Goal: Task Accomplishment & Management: Complete application form

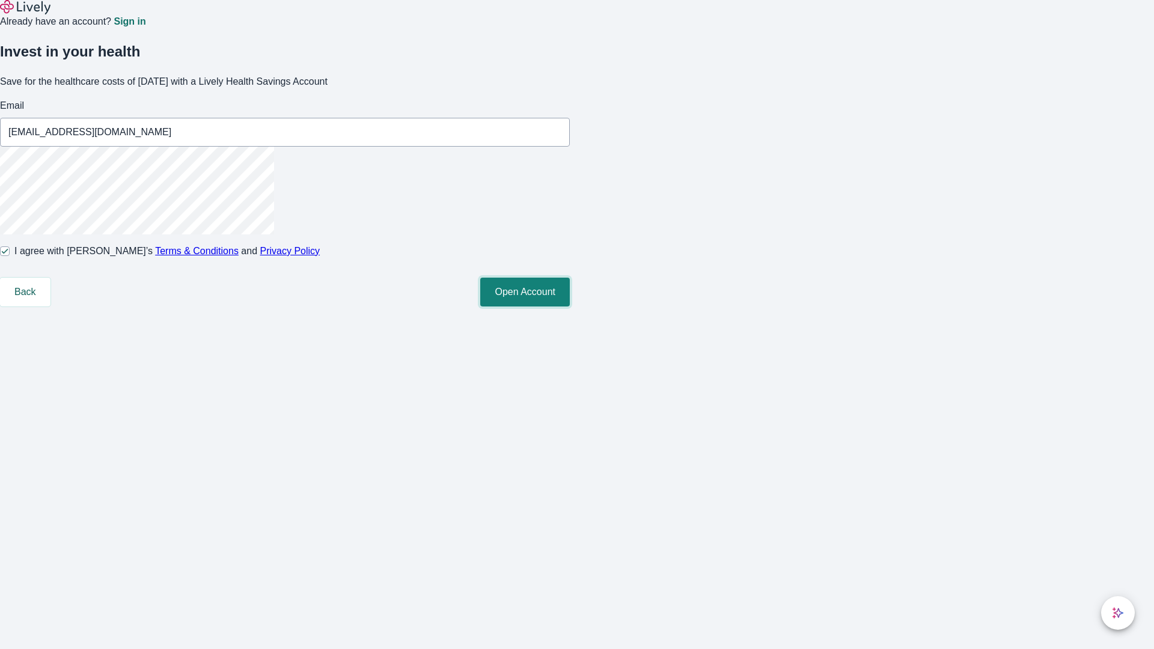
click at [570, 306] on button "Open Account" at bounding box center [525, 292] width 90 height 29
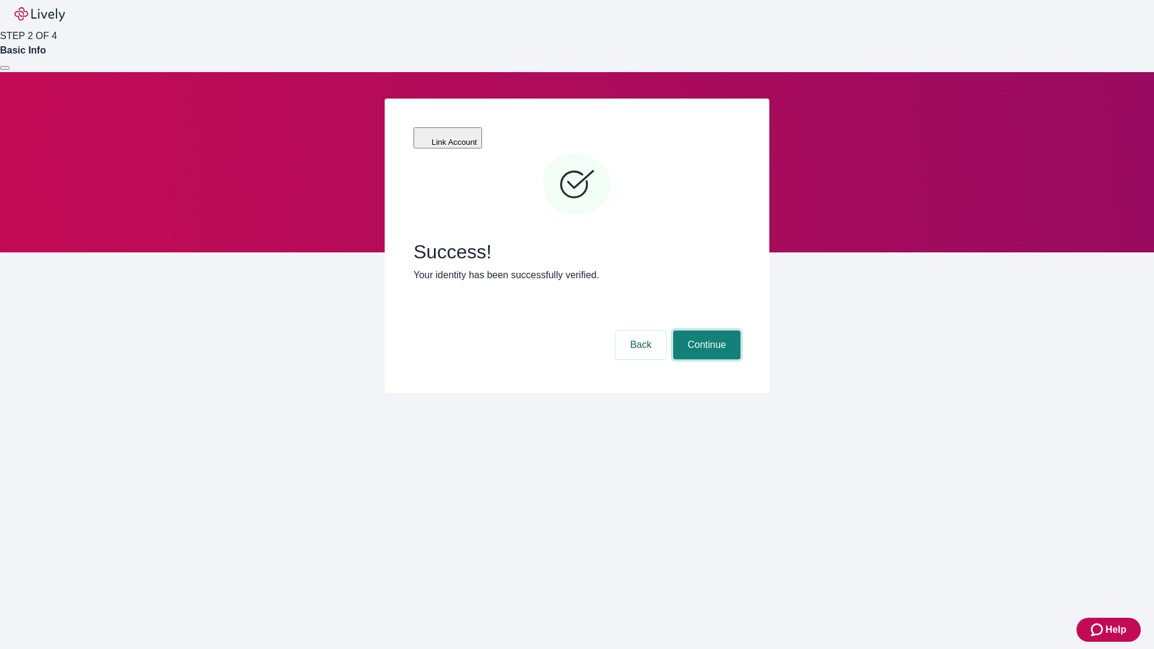
click at [705, 331] on button "Continue" at bounding box center [706, 345] width 67 height 29
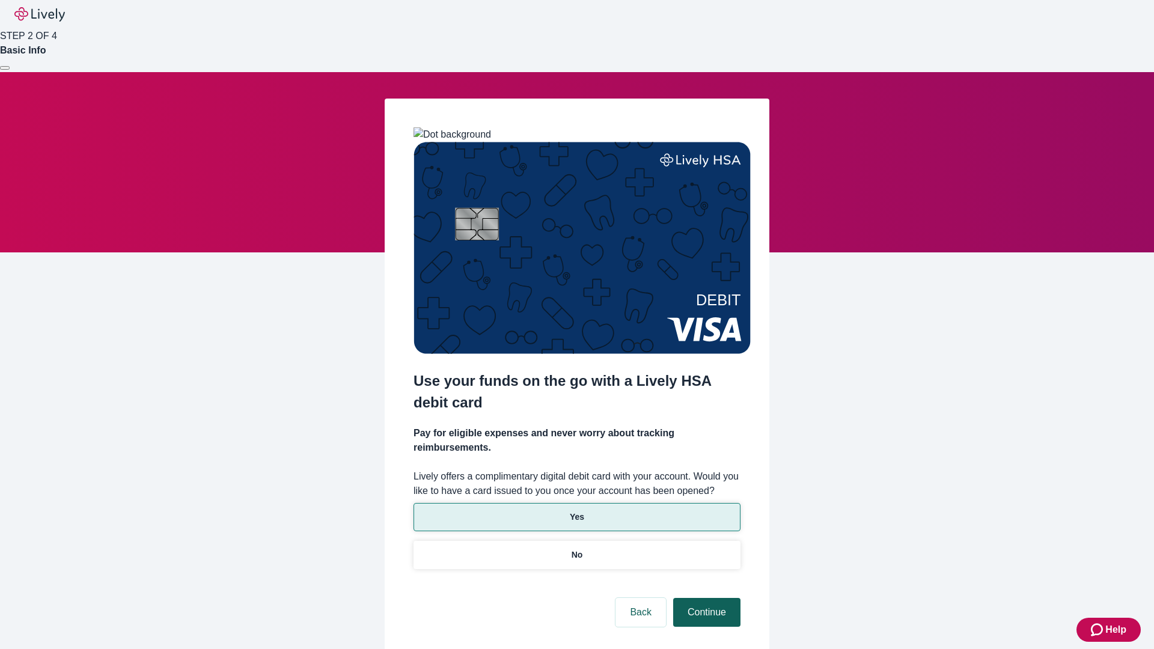
click at [576, 511] on p "Yes" at bounding box center [577, 517] width 14 height 13
click at [705, 598] on button "Continue" at bounding box center [706, 612] width 67 height 29
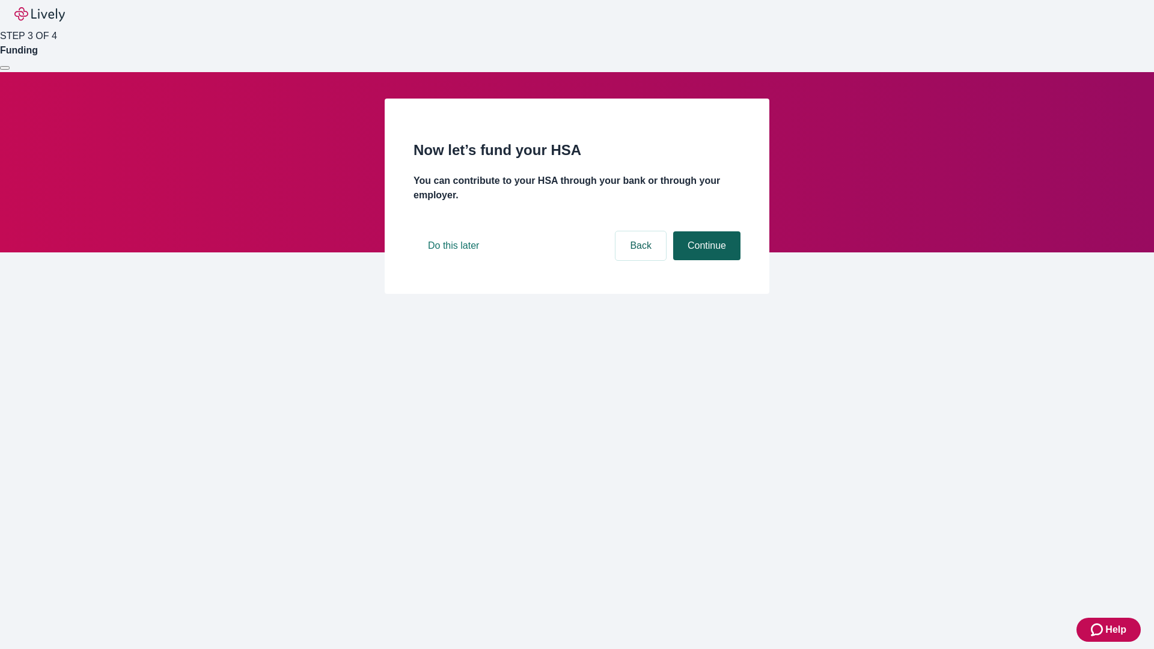
click at [705, 260] on button "Continue" at bounding box center [706, 245] width 67 height 29
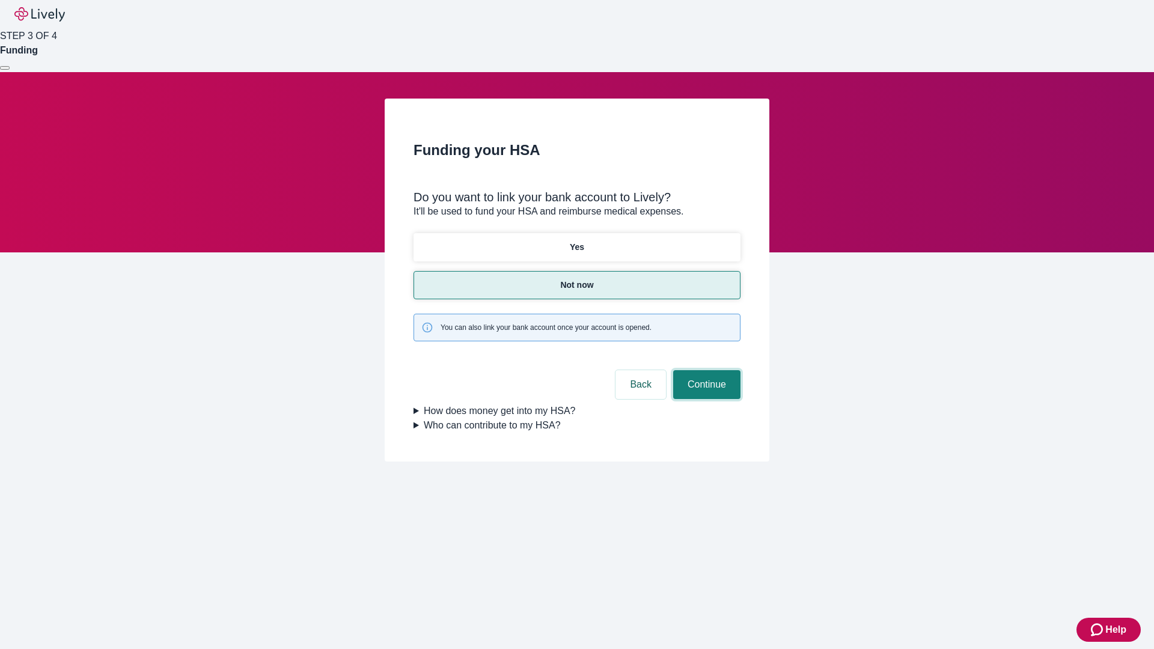
click at [705, 370] on button "Continue" at bounding box center [706, 384] width 67 height 29
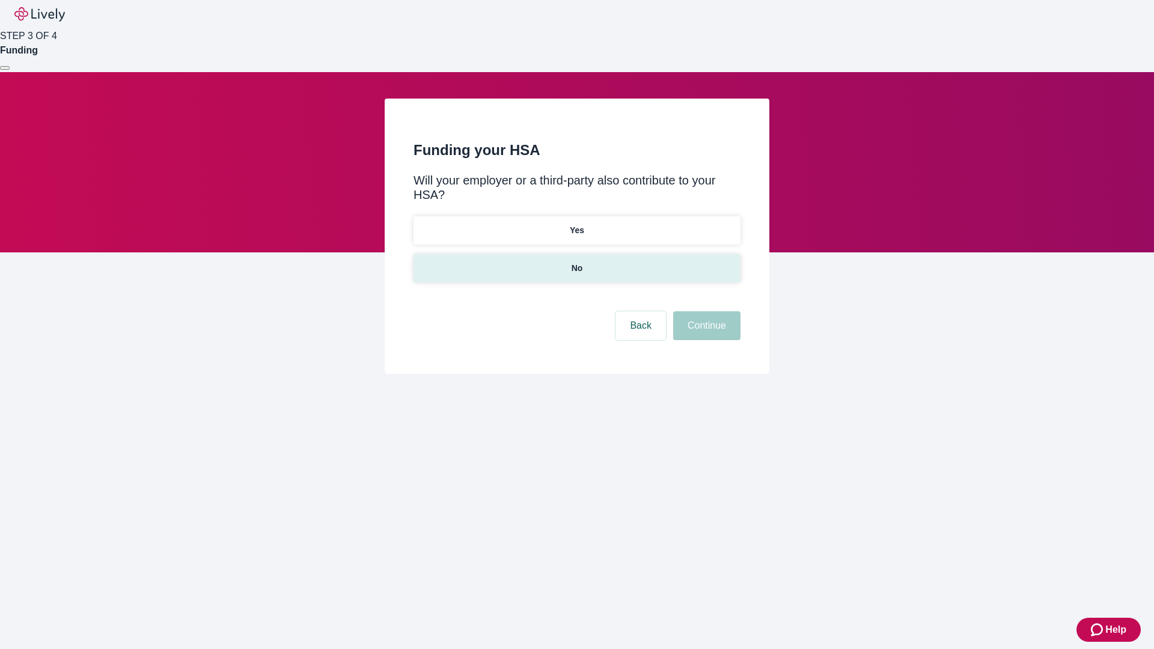
click at [576, 262] on p "No" at bounding box center [576, 268] width 11 height 13
click at [705, 311] on button "Continue" at bounding box center [706, 325] width 67 height 29
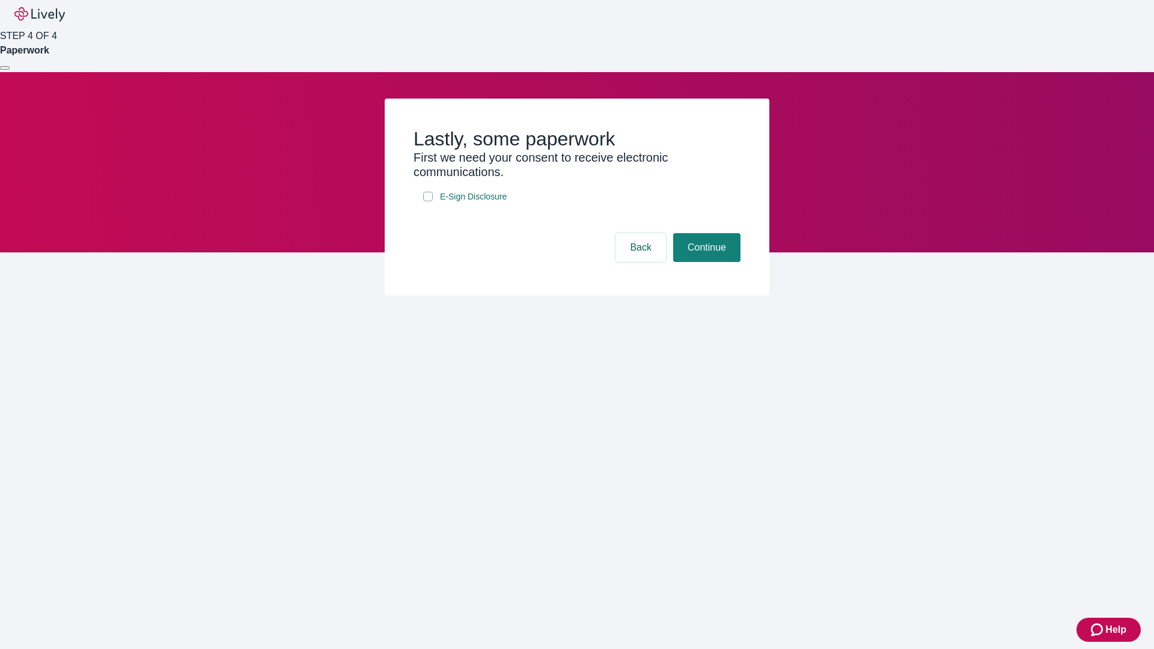
click at [428, 201] on input "E-Sign Disclosure" at bounding box center [428, 197] width 10 height 10
checkbox input "true"
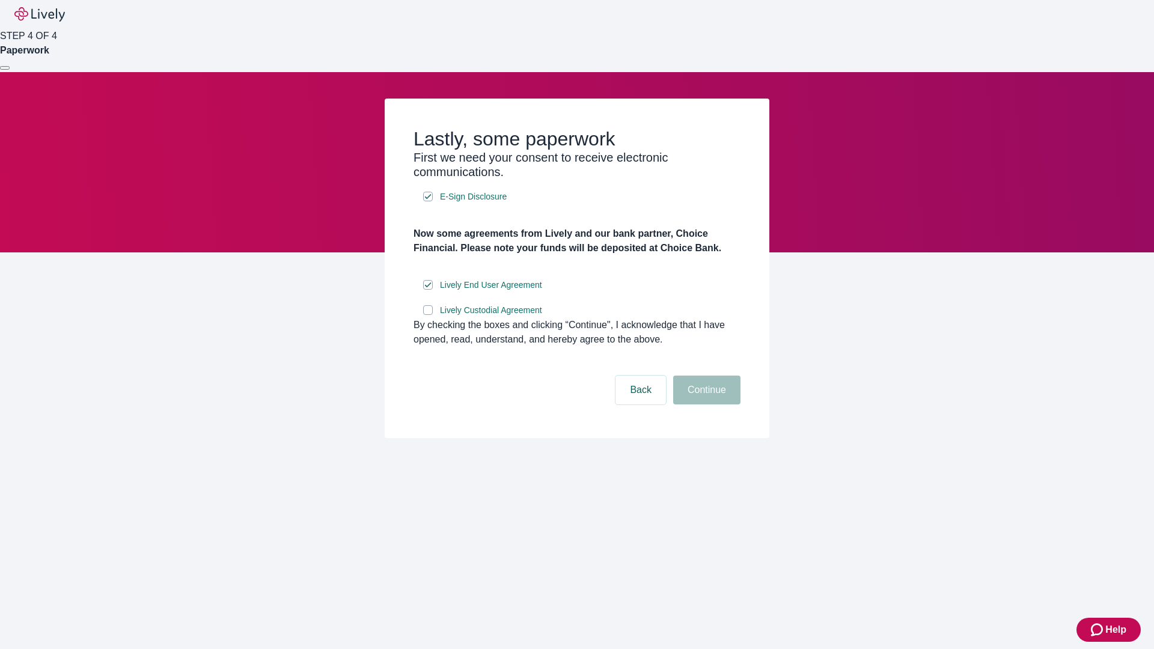
click at [428, 315] on input "Lively Custodial Agreement" at bounding box center [428, 310] width 10 height 10
checkbox input "true"
click at [705, 404] on button "Continue" at bounding box center [706, 390] width 67 height 29
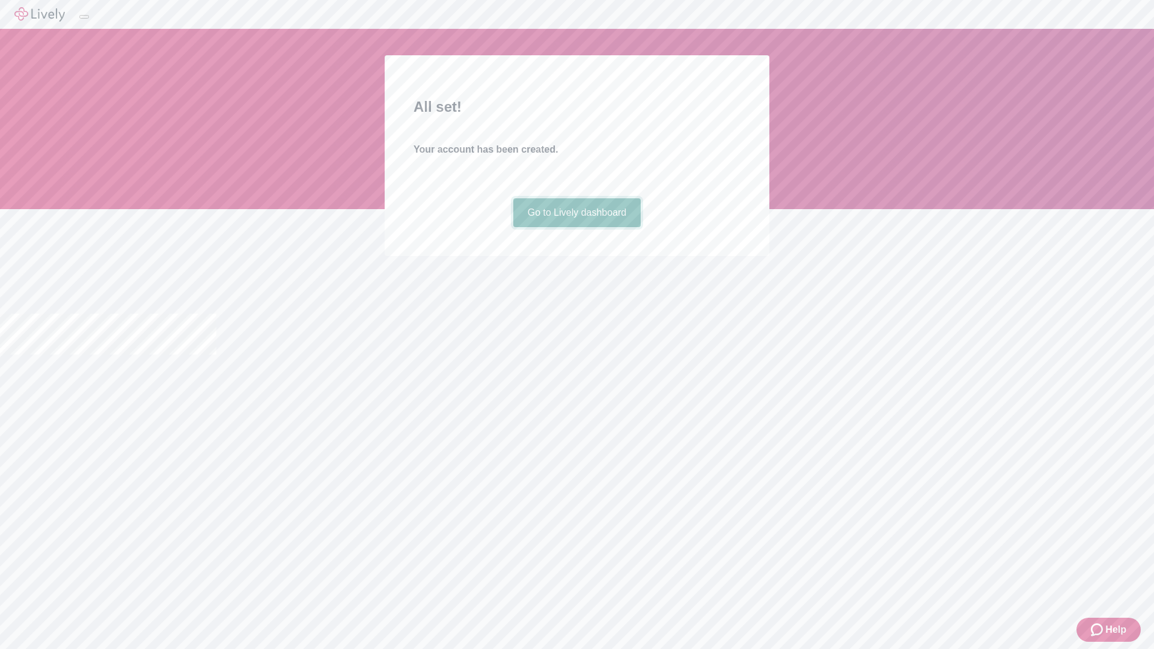
click at [576, 227] on link "Go to Lively dashboard" at bounding box center [577, 212] width 128 height 29
